Goal: Task Accomplishment & Management: Complete application form

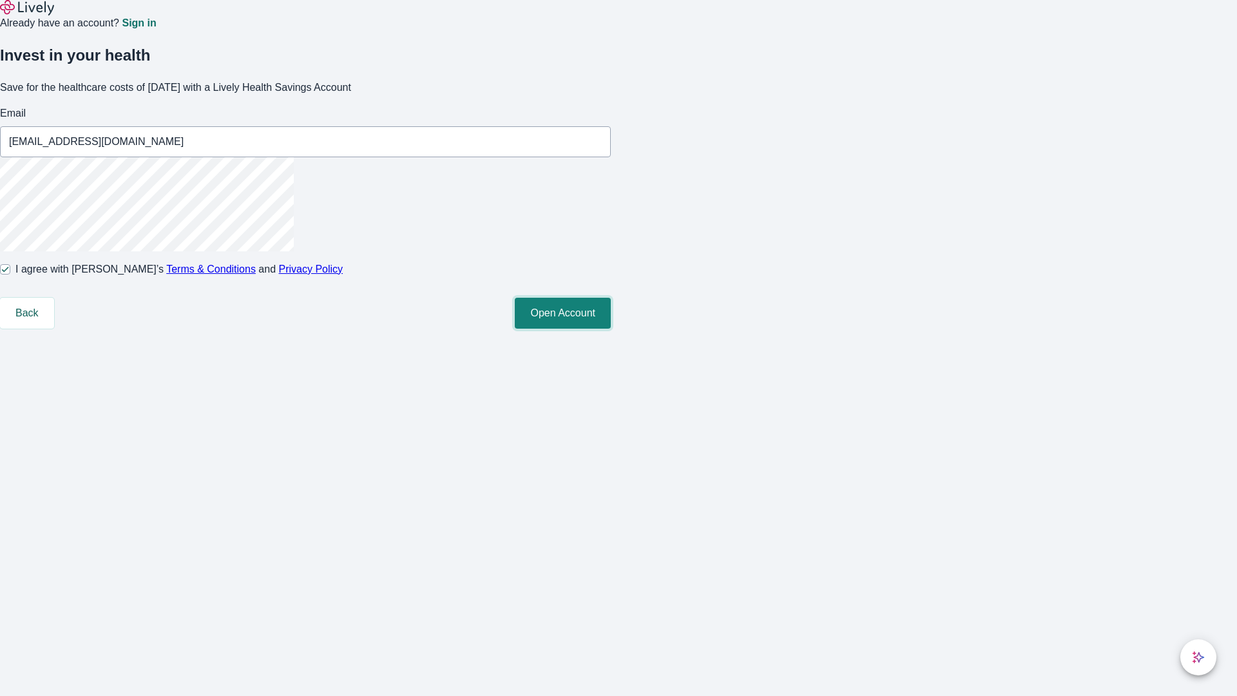
click at [611, 329] on button "Open Account" at bounding box center [563, 313] width 96 height 31
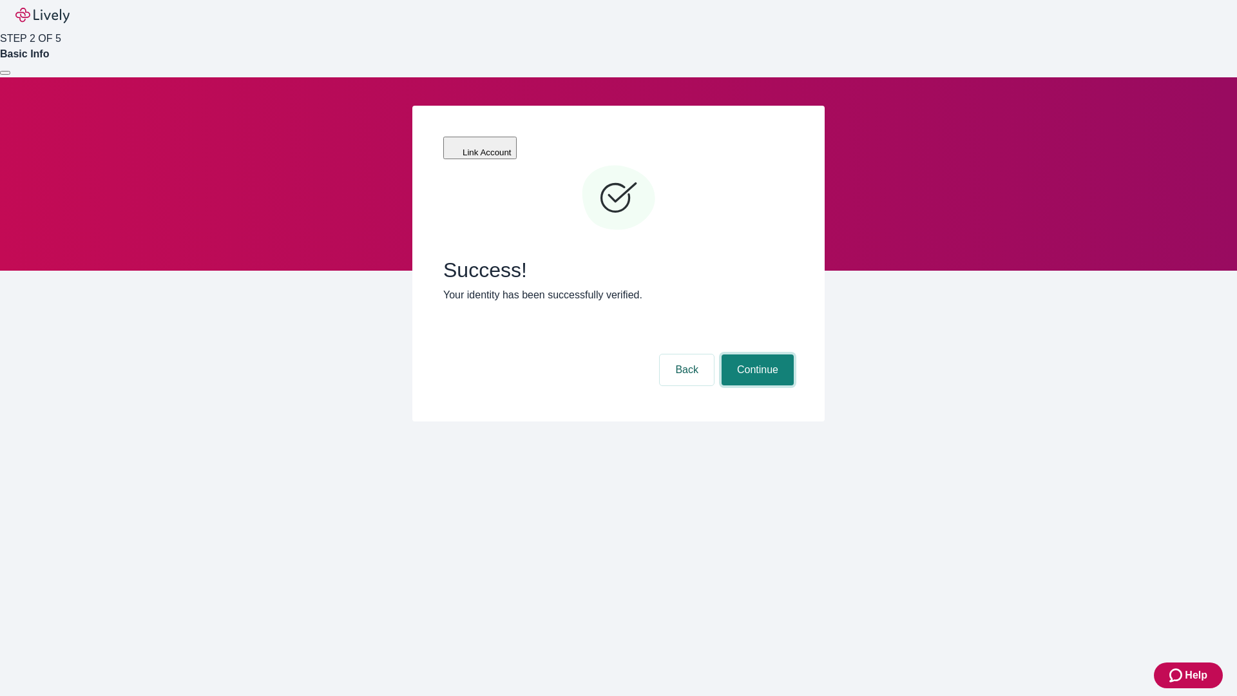
click at [756, 354] on button "Continue" at bounding box center [758, 369] width 72 height 31
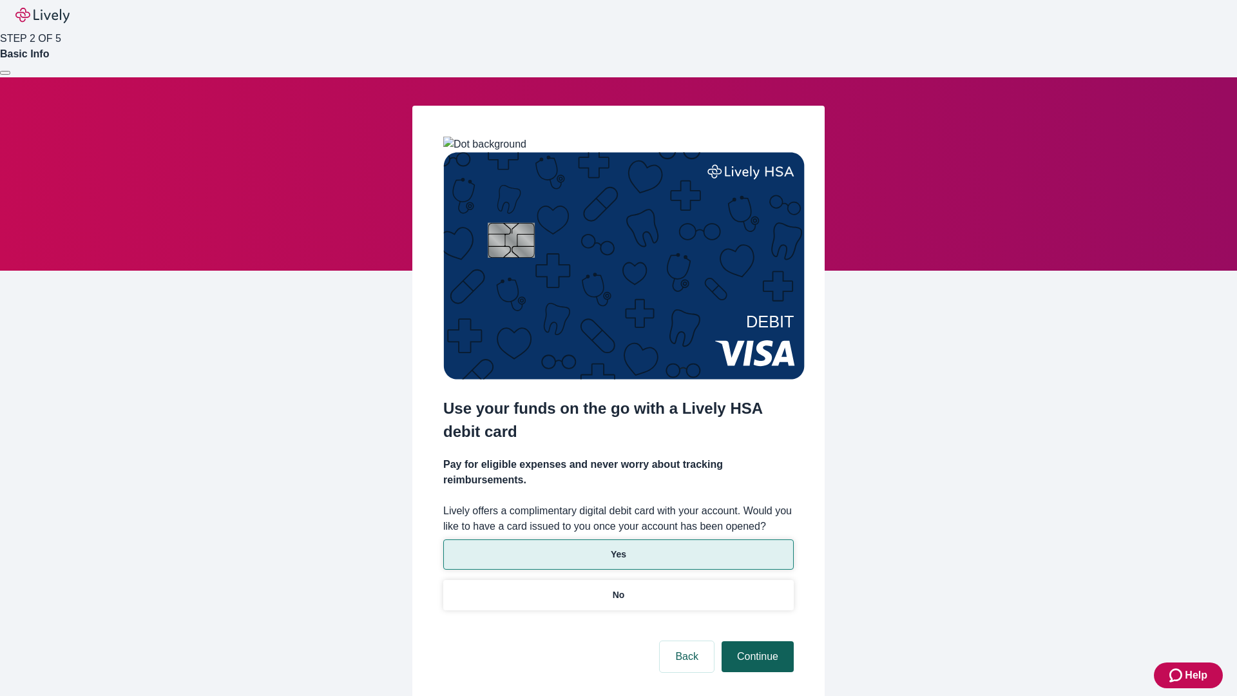
click at [618, 548] on p "Yes" at bounding box center [618, 555] width 15 height 14
click at [756, 641] on button "Continue" at bounding box center [758, 656] width 72 height 31
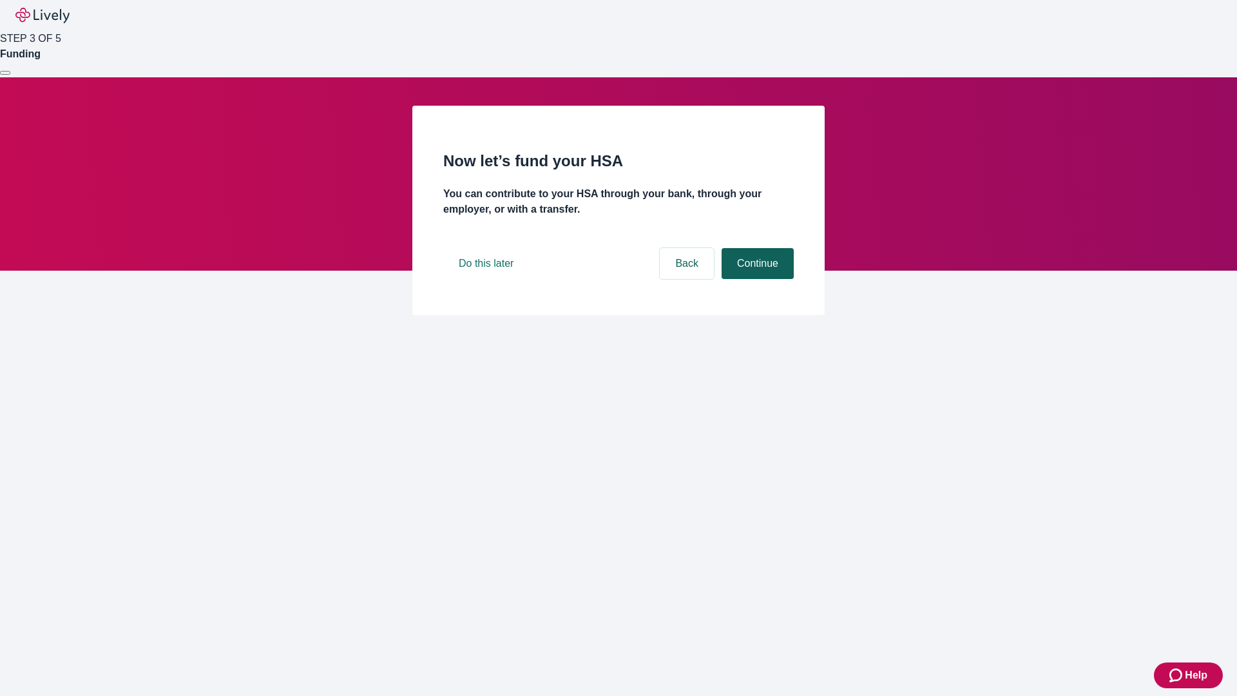
click at [756, 279] on button "Continue" at bounding box center [758, 263] width 72 height 31
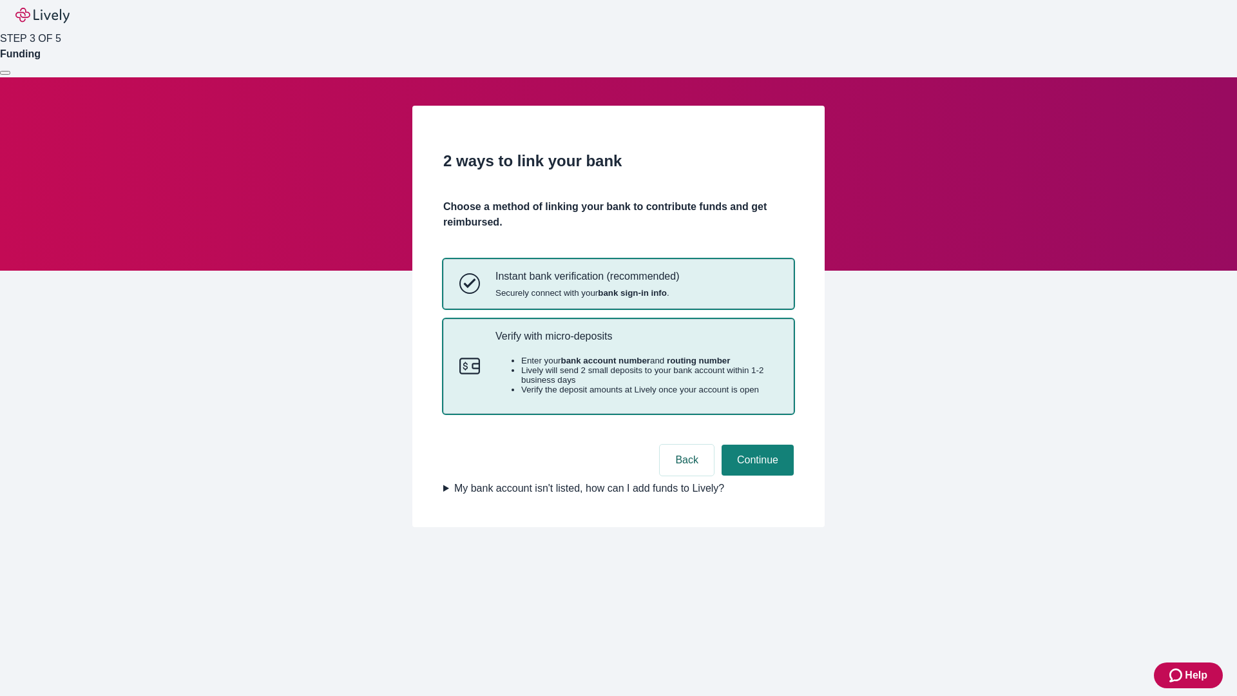
click at [636, 342] on p "Verify with micro-deposits" at bounding box center [637, 336] width 282 height 12
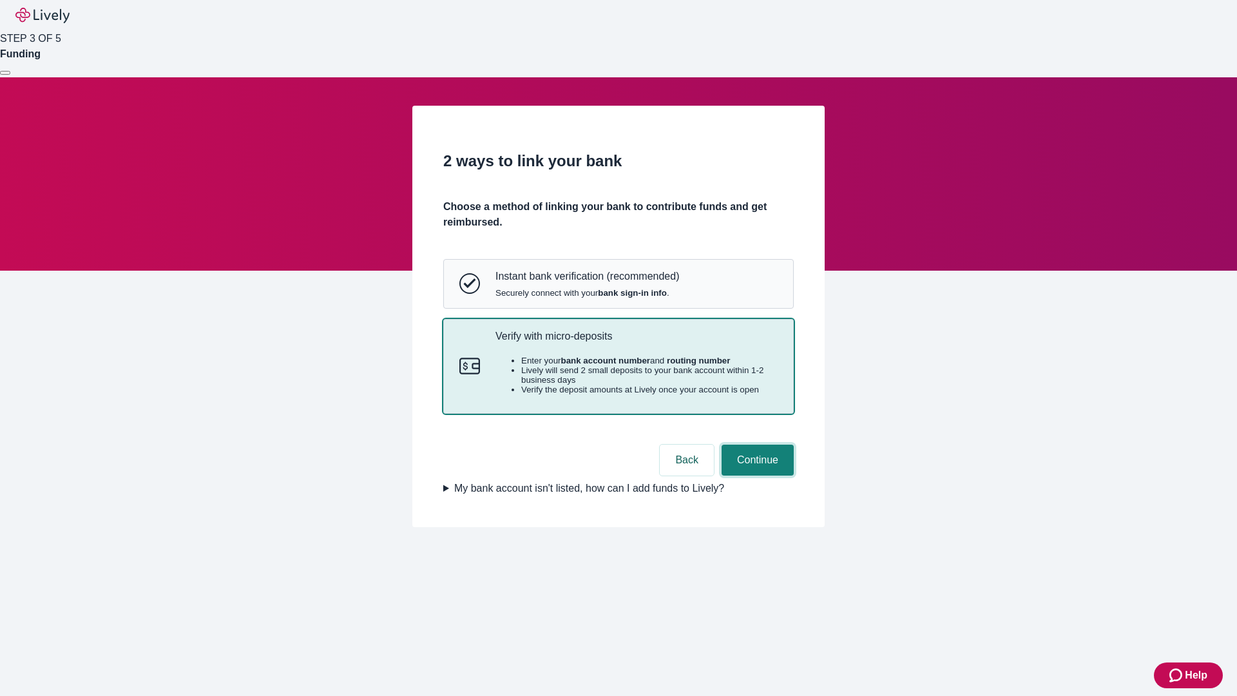
click at [756, 476] on button "Continue" at bounding box center [758, 460] width 72 height 31
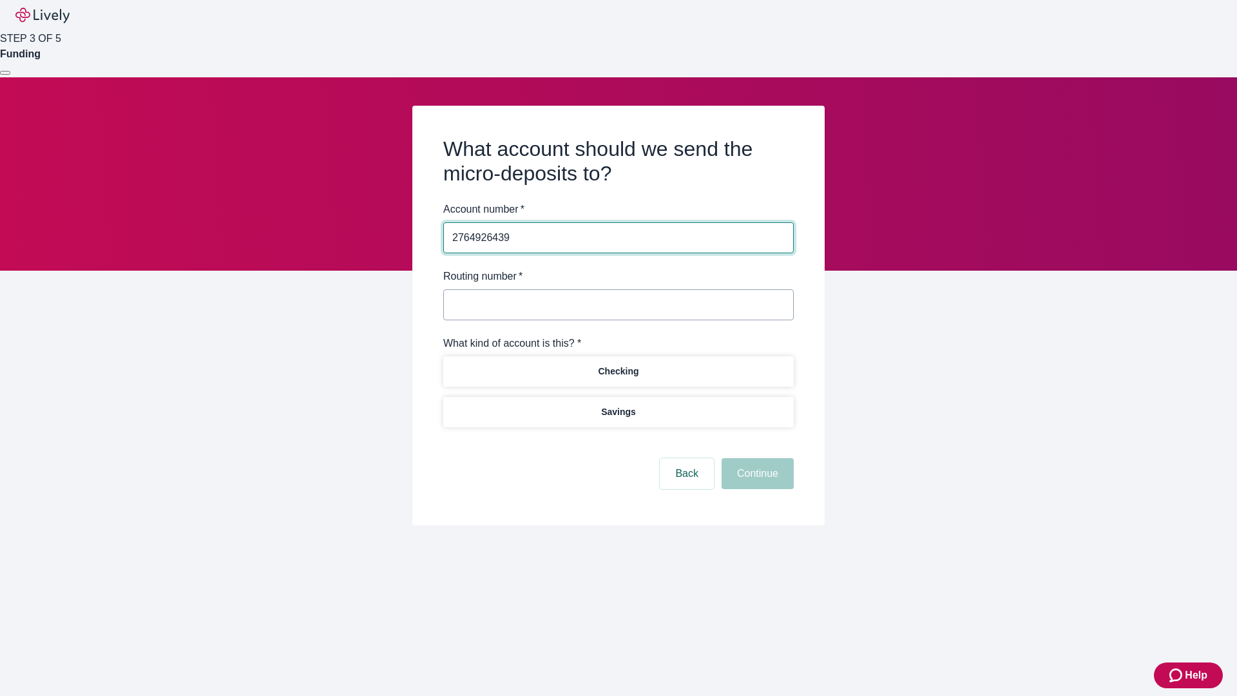
type input "2764926439"
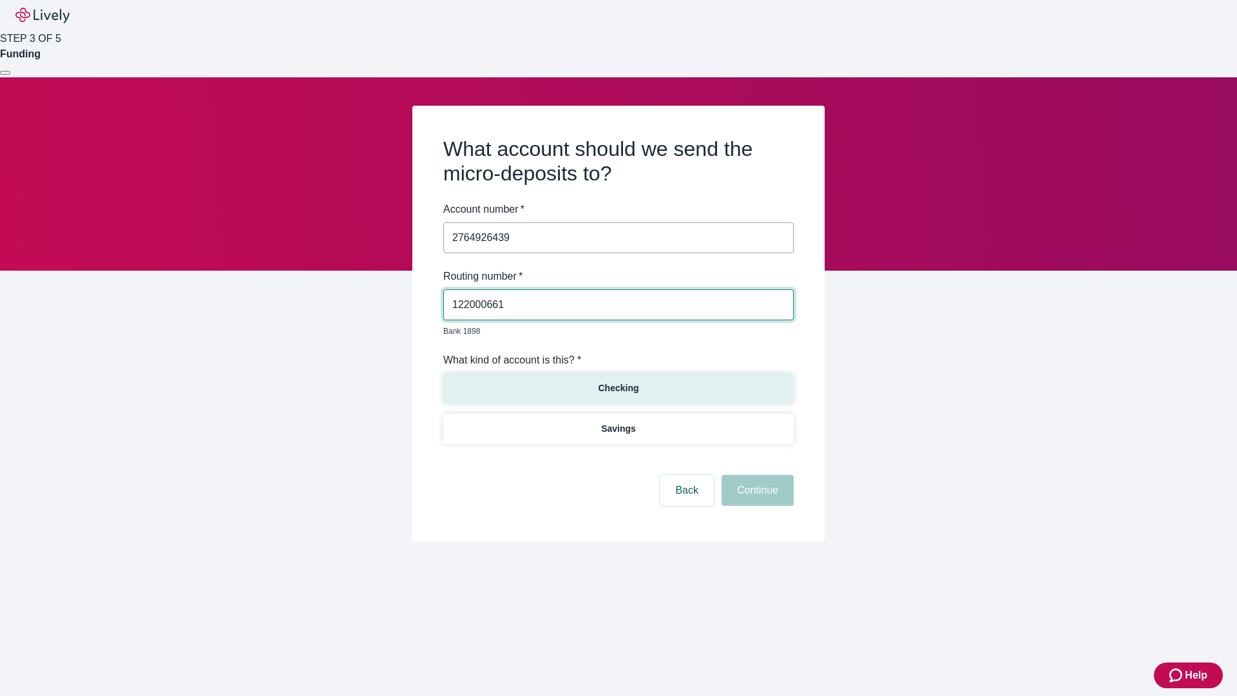
type input "122000661"
click at [618, 381] on p "Checking" at bounding box center [618, 388] width 41 height 14
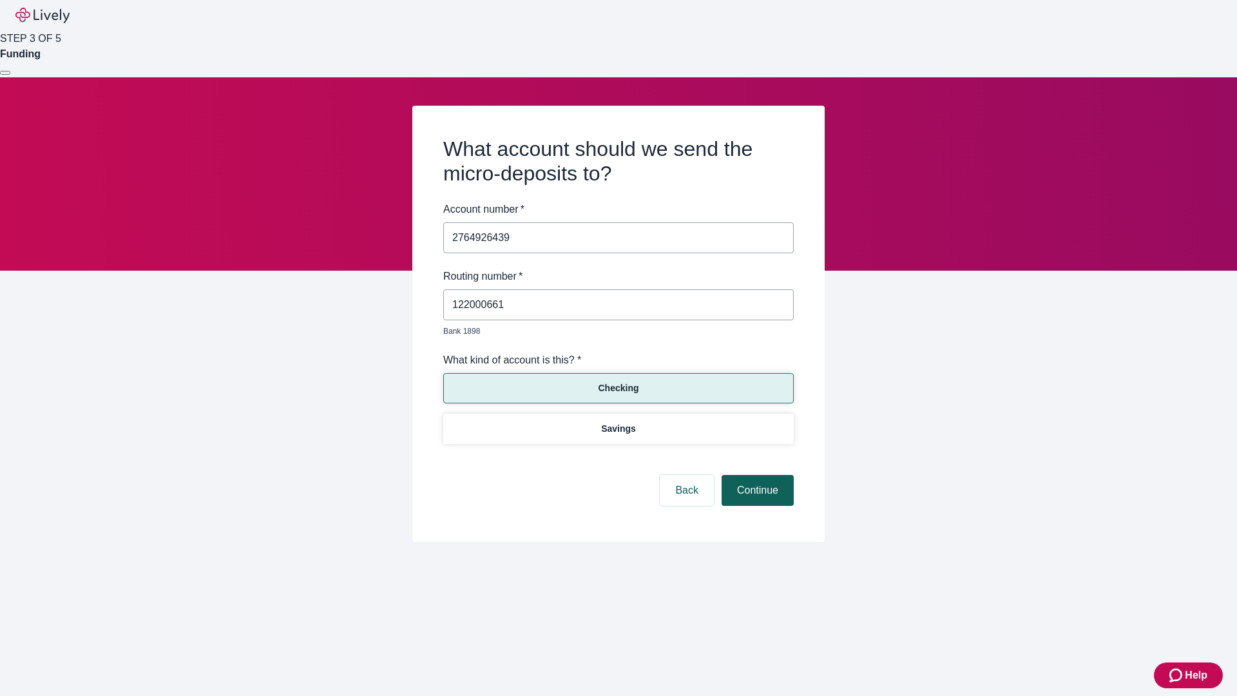
click at [756, 476] on button "Continue" at bounding box center [758, 490] width 72 height 31
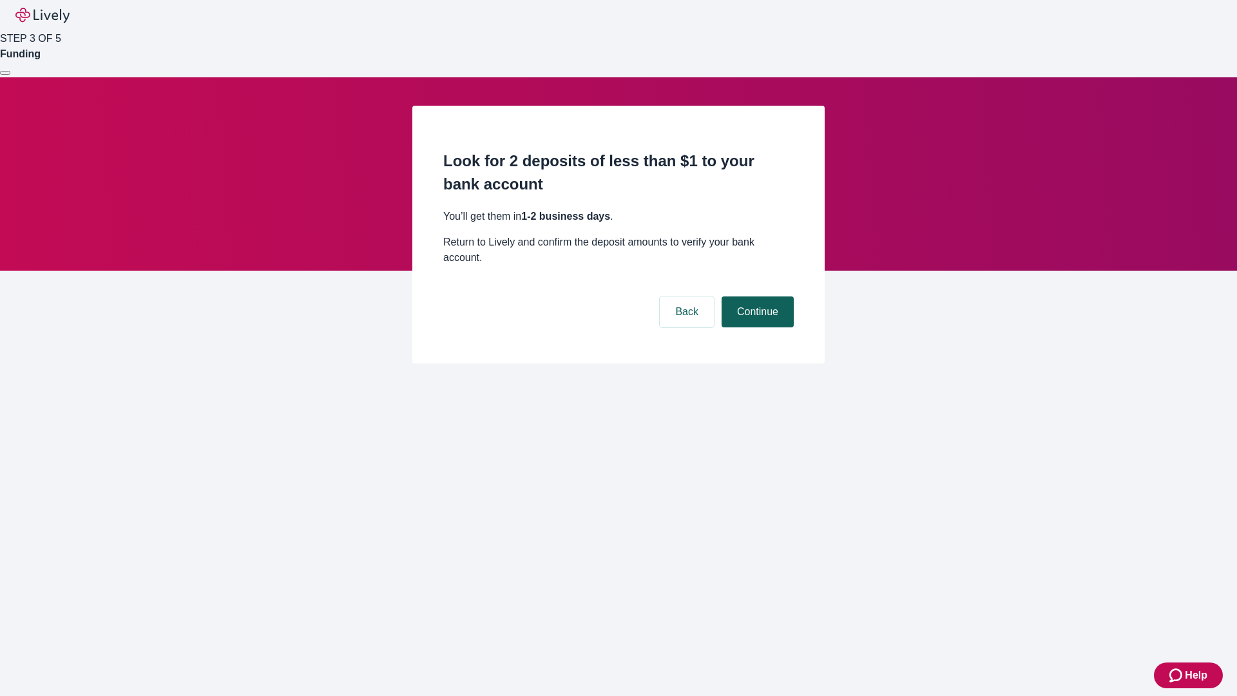
click at [756, 296] on button "Continue" at bounding box center [758, 311] width 72 height 31
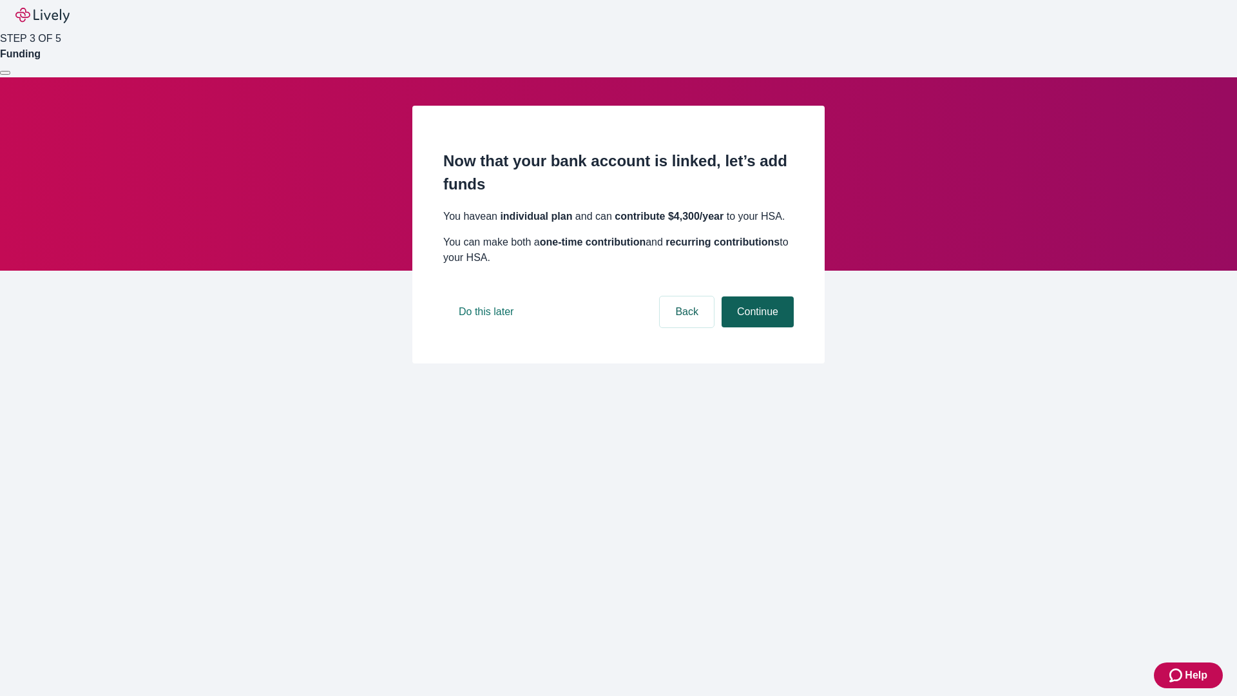
click at [756, 327] on button "Continue" at bounding box center [758, 311] width 72 height 31
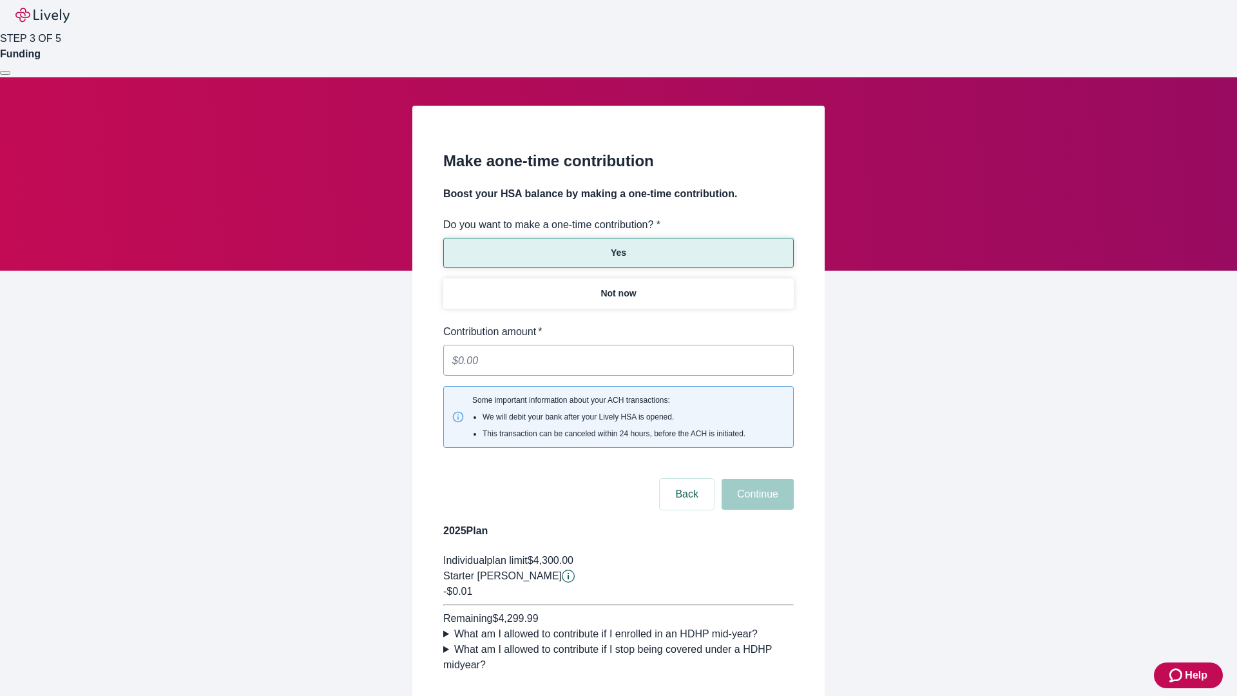
type input "0.01"
click at [756, 479] on button "Continue" at bounding box center [758, 494] width 72 height 31
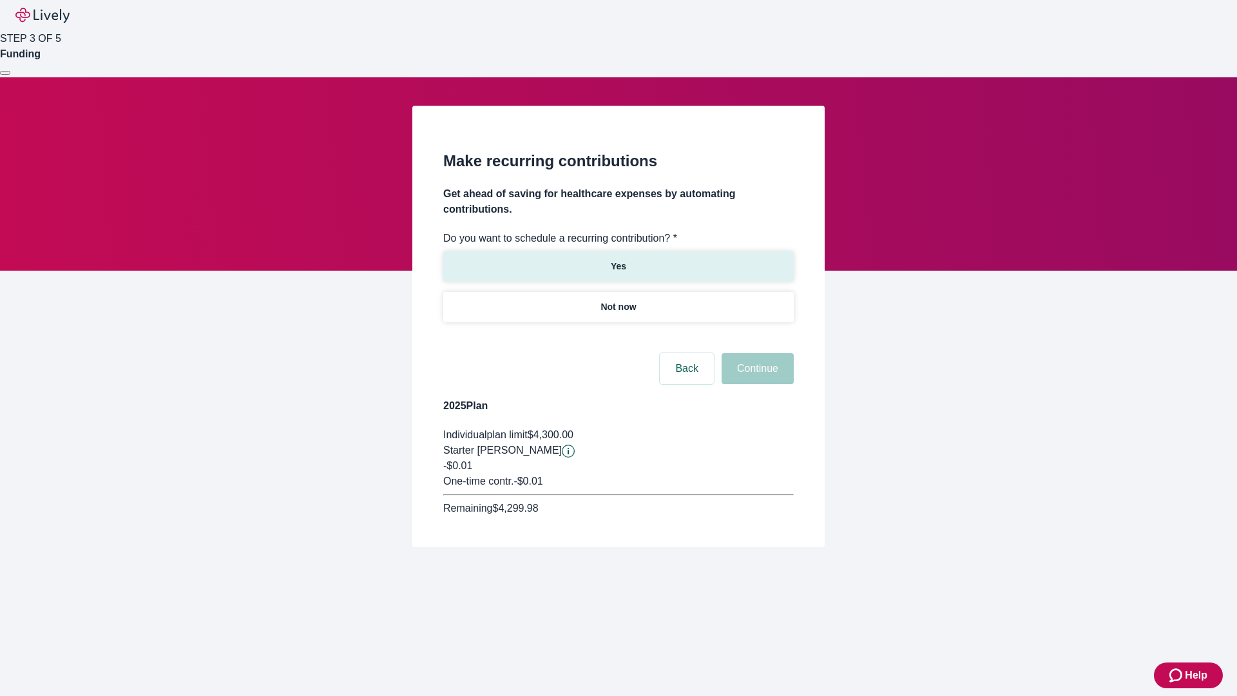
click at [618, 260] on p "Yes" at bounding box center [618, 267] width 15 height 14
click at [618, 338] on body "Help STEP 3 OF 5 Funding Make recurring contributions Get ahead of saving for h…" at bounding box center [618, 304] width 1237 height 609
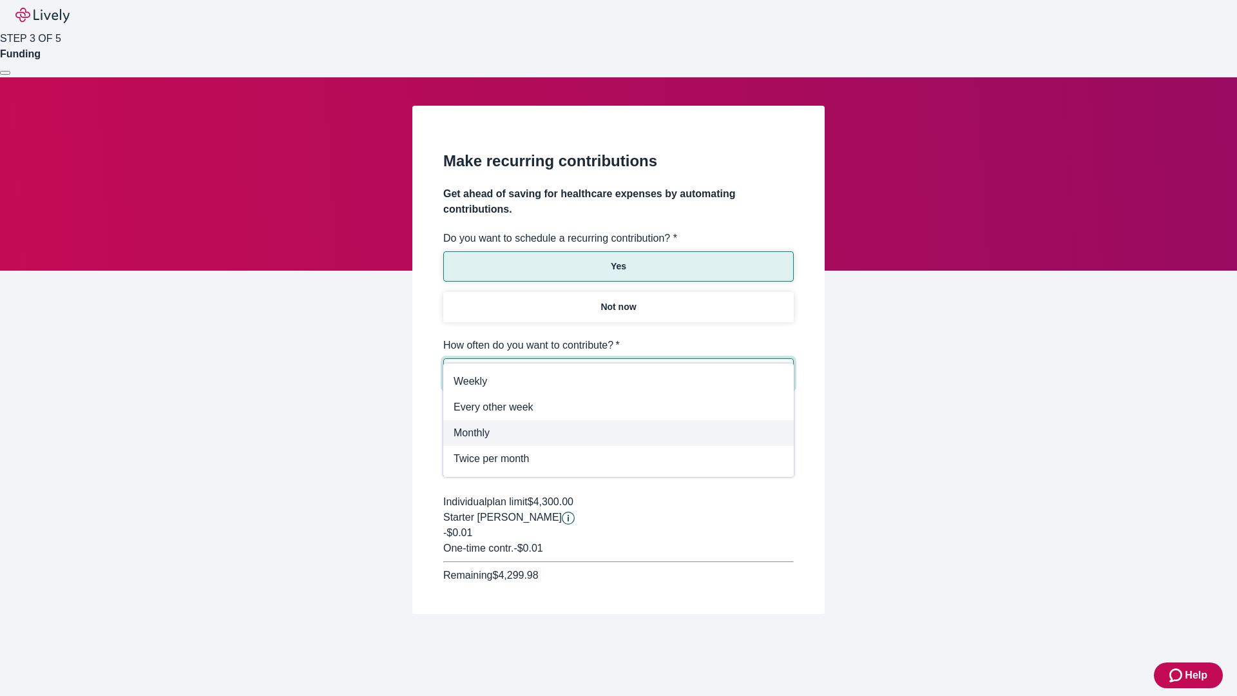
click at [619, 433] on span "Monthly" at bounding box center [619, 432] width 330 height 15
type input "Monthly"
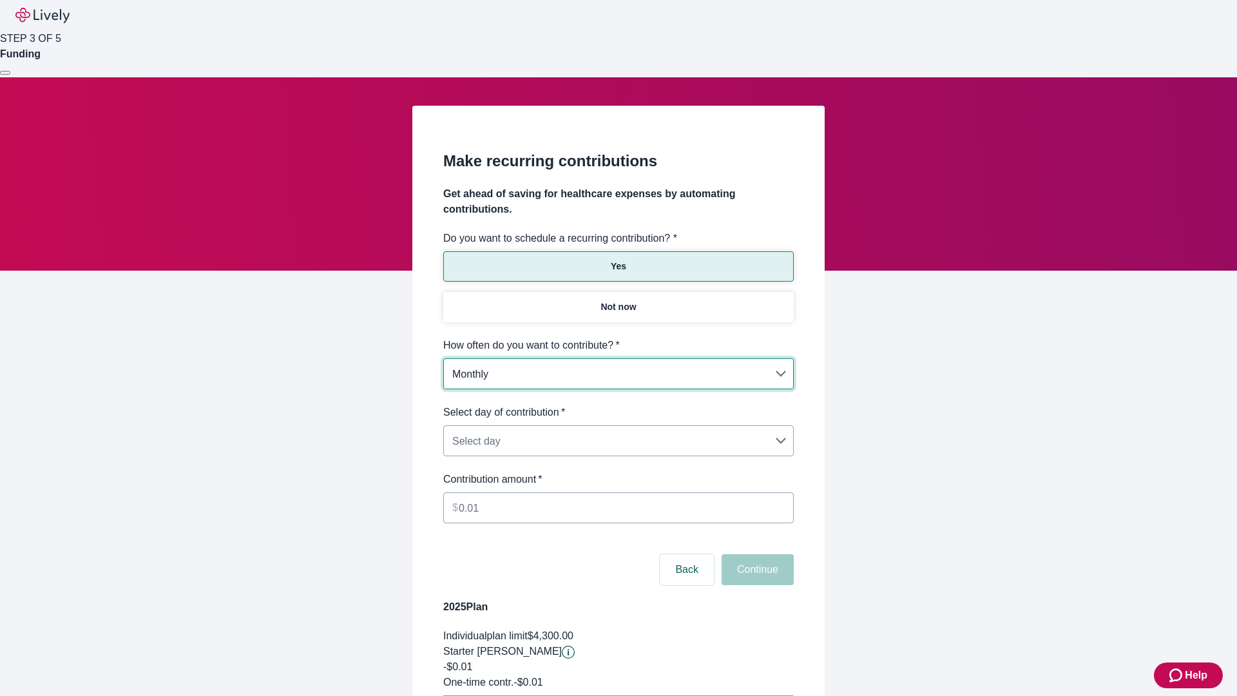
click at [618, 405] on body "Help STEP 3 OF 5 Funding Make recurring contributions Get ahead of saving for h…" at bounding box center [618, 405] width 1237 height 810
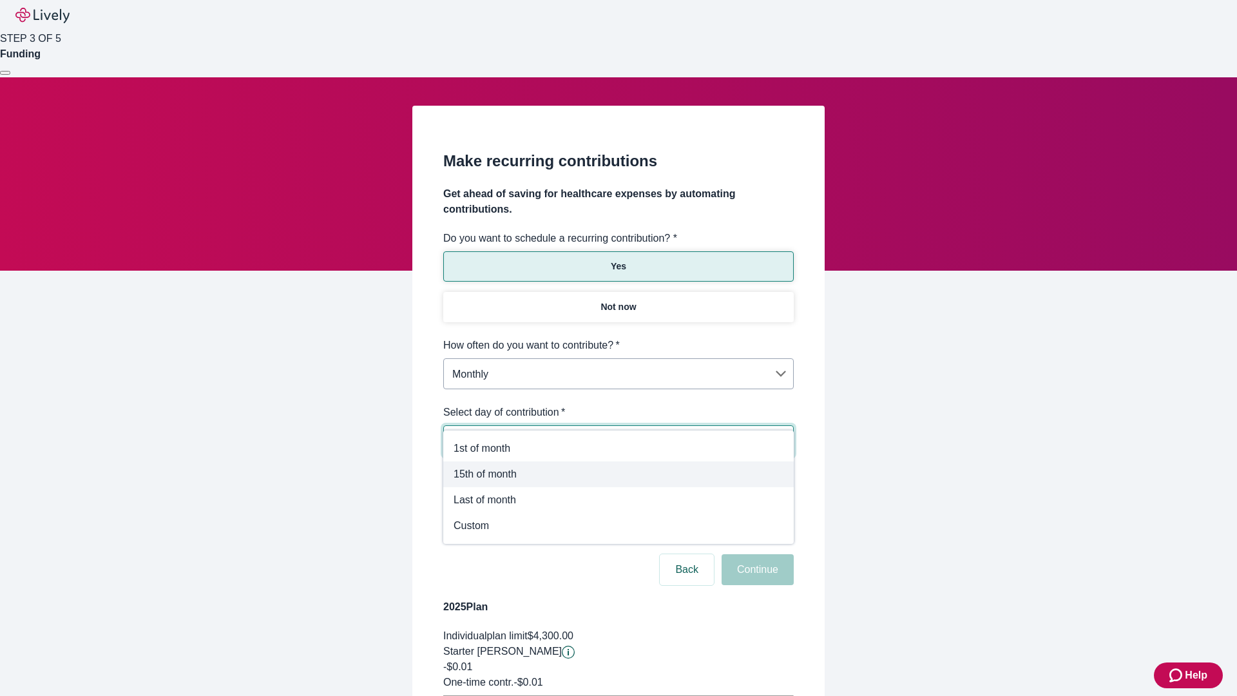
click at [619, 474] on span "15th of month" at bounding box center [619, 474] width 330 height 15
type input "Monthly15th"
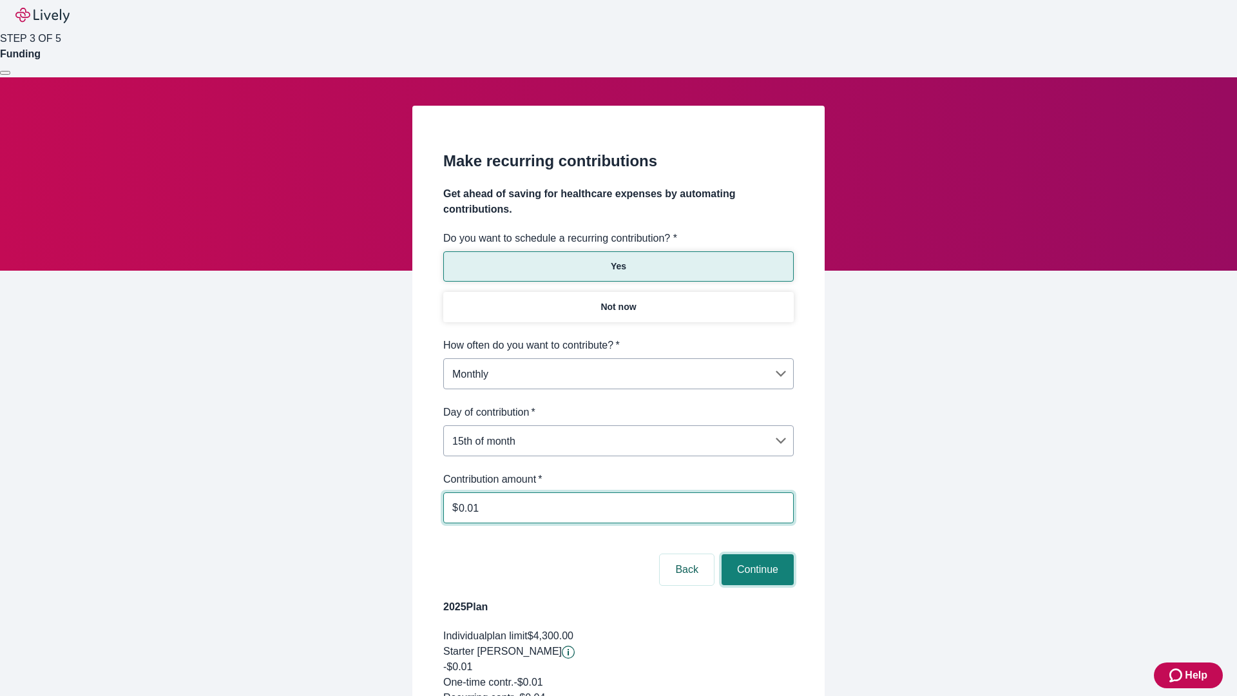
click at [756, 554] on button "Continue" at bounding box center [758, 569] width 72 height 31
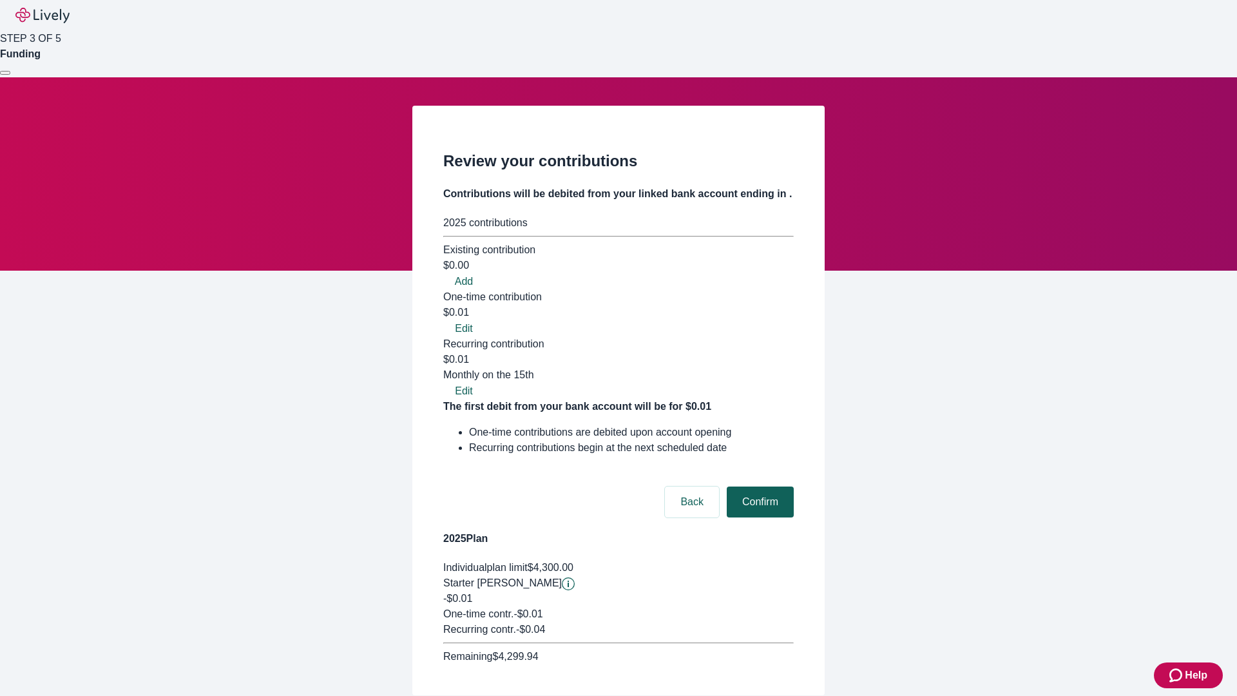
click at [758, 486] on button "Confirm" at bounding box center [760, 501] width 67 height 31
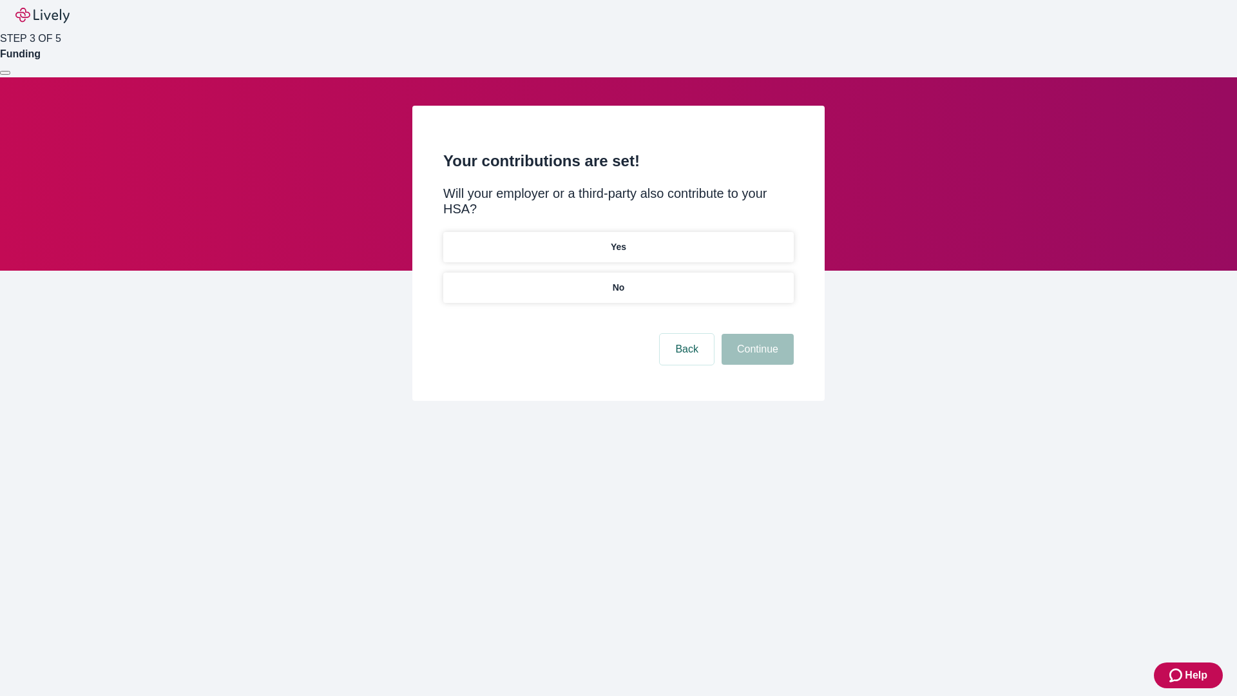
click at [618, 240] on p "Yes" at bounding box center [618, 247] width 15 height 14
click at [756, 334] on button "Continue" at bounding box center [758, 349] width 72 height 31
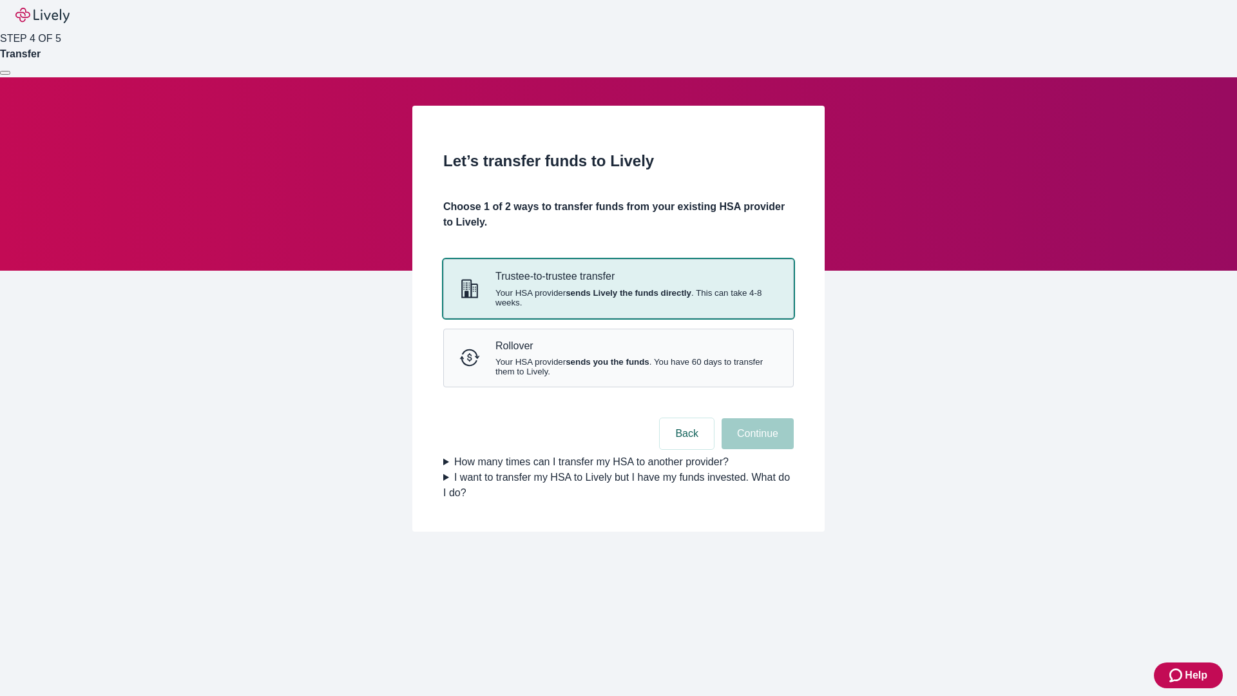
click at [618, 298] on strong "sends Lively the funds directly" at bounding box center [629, 293] width 126 height 10
click at [756, 449] on button "Continue" at bounding box center [758, 433] width 72 height 31
